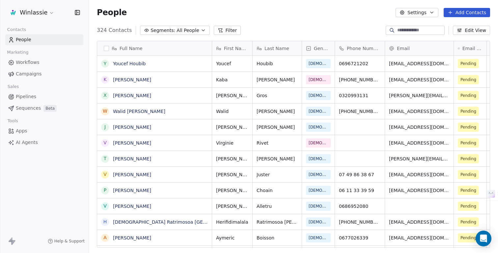
scroll to position [222, 409]
click at [32, 11] on html "Winlassie Contacts People Marketing Workflows Campaigns Sales Pipelines Sequenc…" at bounding box center [249, 151] width 498 height 303
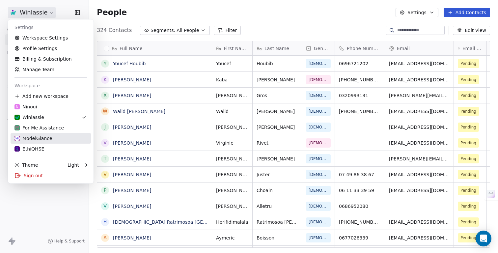
click at [22, 139] on div "ModelGlance" at bounding box center [34, 138] width 38 height 7
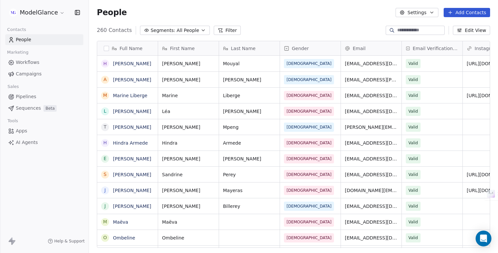
scroll to position [222, 409]
click at [22, 73] on span "Campaigns" at bounding box center [29, 74] width 26 height 7
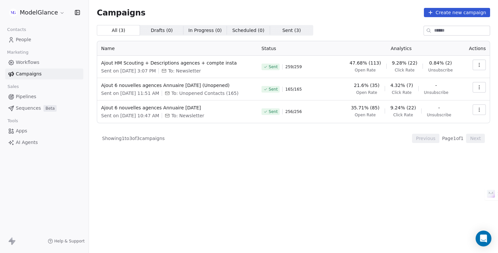
click at [478, 63] on icon "button" at bounding box center [479, 64] width 5 height 5
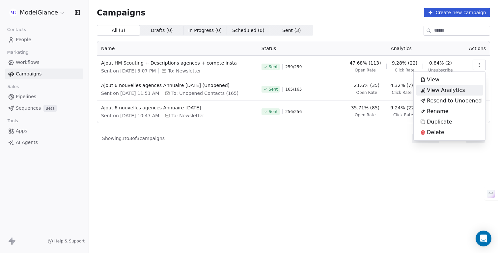
click at [454, 90] on span "View Analytics" at bounding box center [446, 90] width 38 height 8
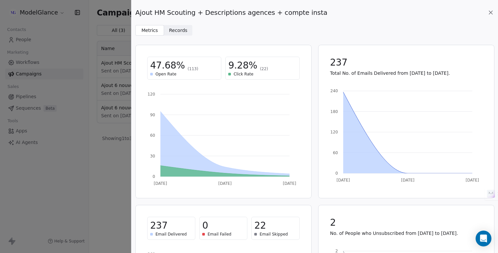
click at [175, 28] on span "Records" at bounding box center [178, 30] width 18 height 7
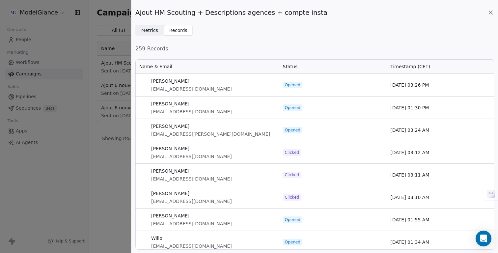
scroll to position [191, 359]
